Goal: Task Accomplishment & Management: Manage account settings

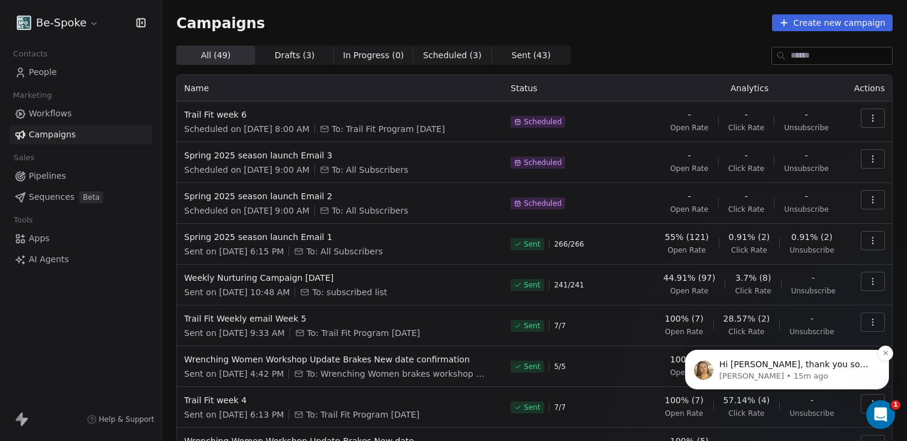
click at [803, 365] on p "Hi [PERSON_NAME], thank you so much for your patience while we worked on this. …" at bounding box center [796, 365] width 155 height 12
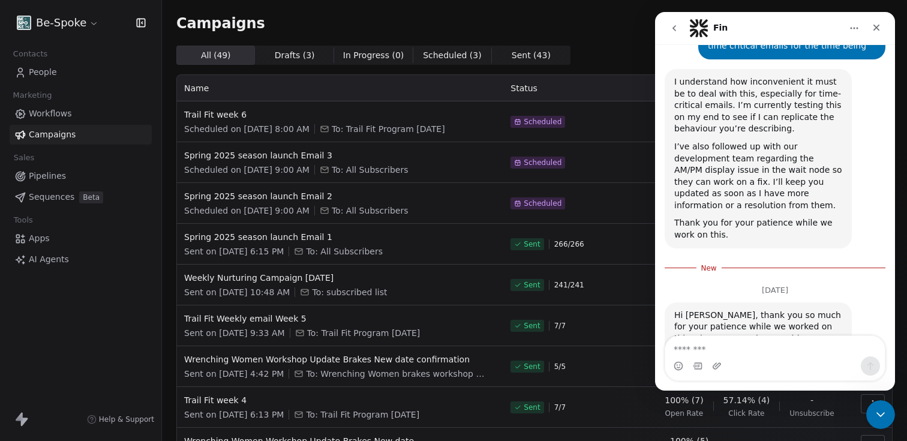
scroll to position [2136, 0]
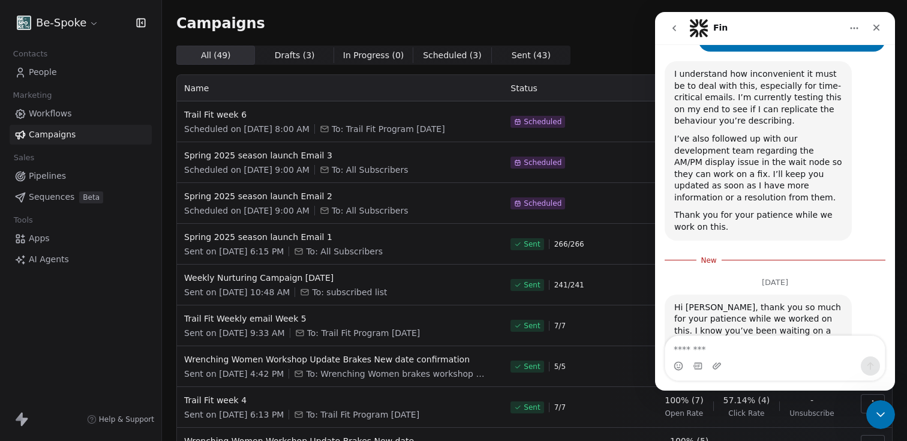
click at [408, 133] on span "To: Trail Fit Program [DATE]" at bounding box center [388, 129] width 113 height 12
click at [871, 414] on icon "Close Intercom Messenger" at bounding box center [878, 412] width 14 height 14
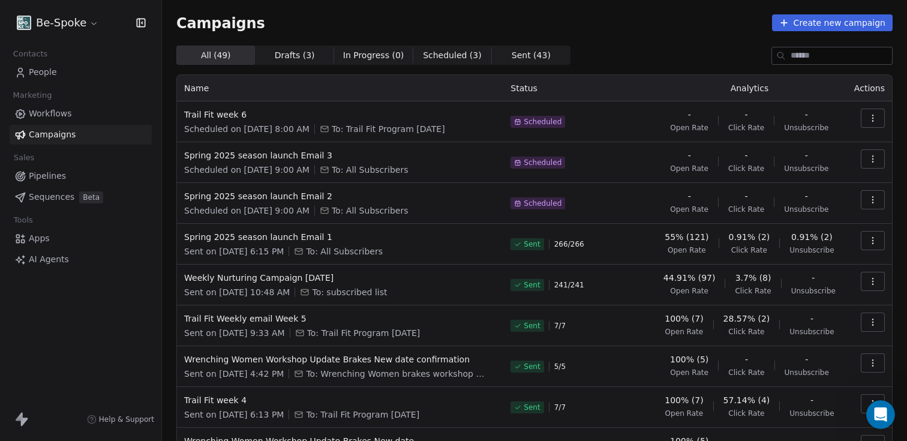
scroll to position [2108, 0]
click at [861, 127] on button "button" at bounding box center [873, 118] width 24 height 19
click at [787, 145] on div "Edit" at bounding box center [771, 145] width 45 height 19
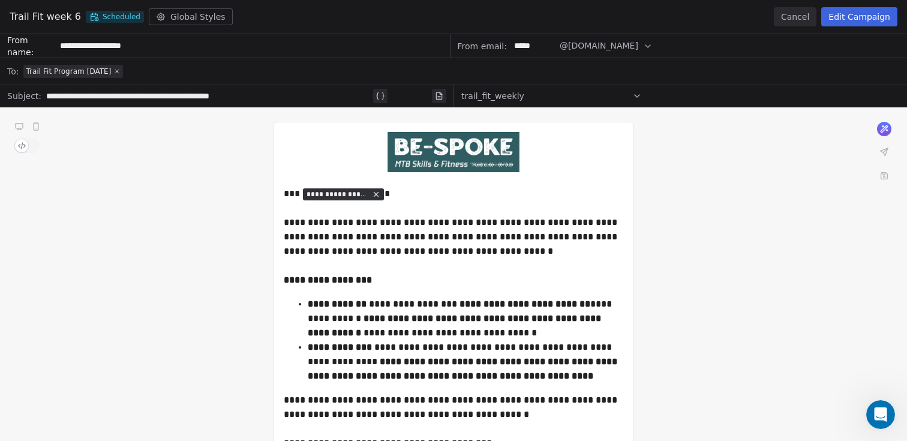
click at [816, 40] on div "**********" at bounding box center [453, 220] width 907 height 441
click at [843, 23] on button "Edit Campaign" at bounding box center [859, 16] width 76 height 19
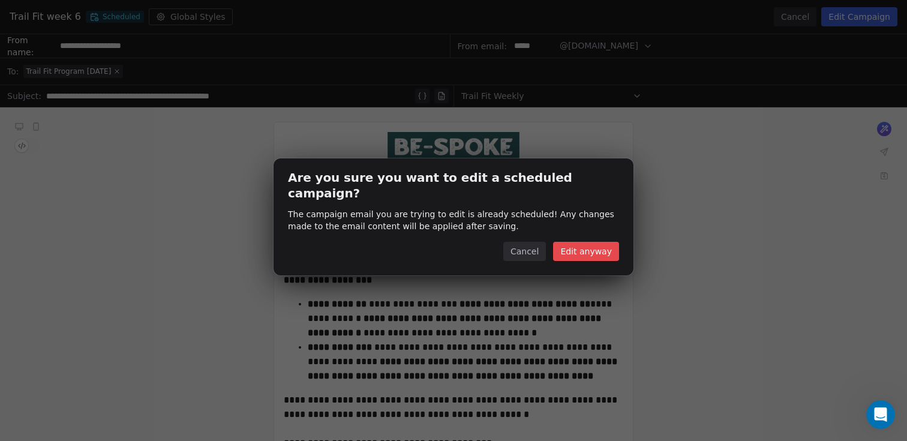
click at [594, 244] on button "Edit anyway" at bounding box center [586, 251] width 66 height 19
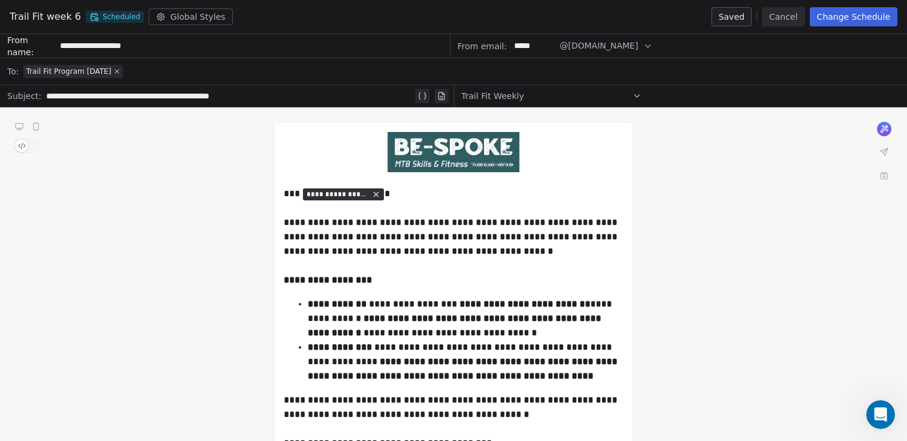
click at [838, 21] on button "Change Schedule" at bounding box center [854, 16] width 88 height 19
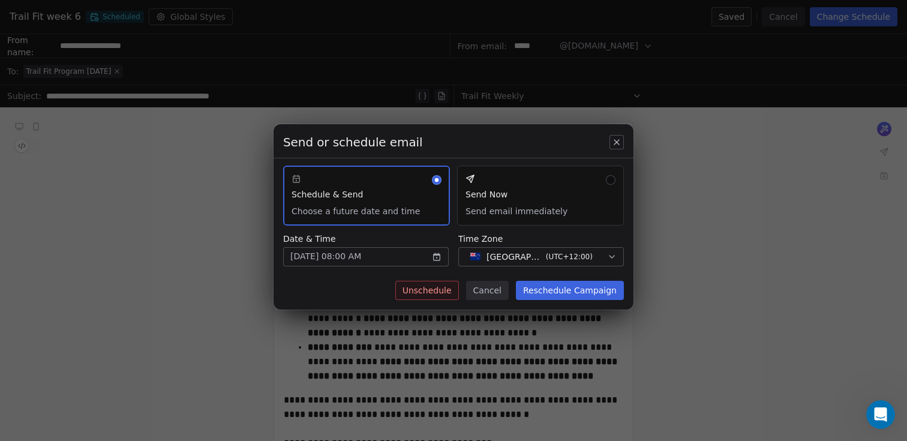
click at [441, 287] on button "Unschedule" at bounding box center [427, 290] width 64 height 19
